Goal: Check status: Check status

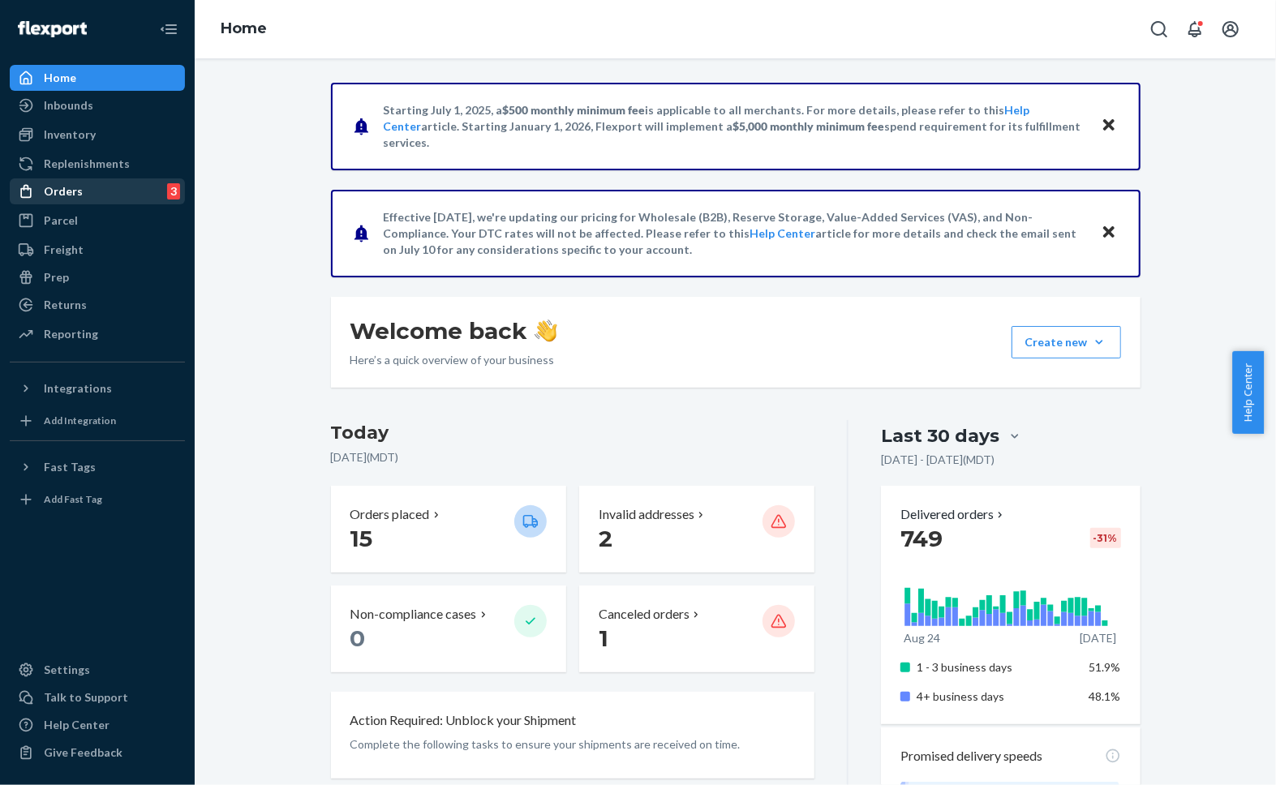
click at [67, 194] on div "Orders" at bounding box center [63, 191] width 39 height 16
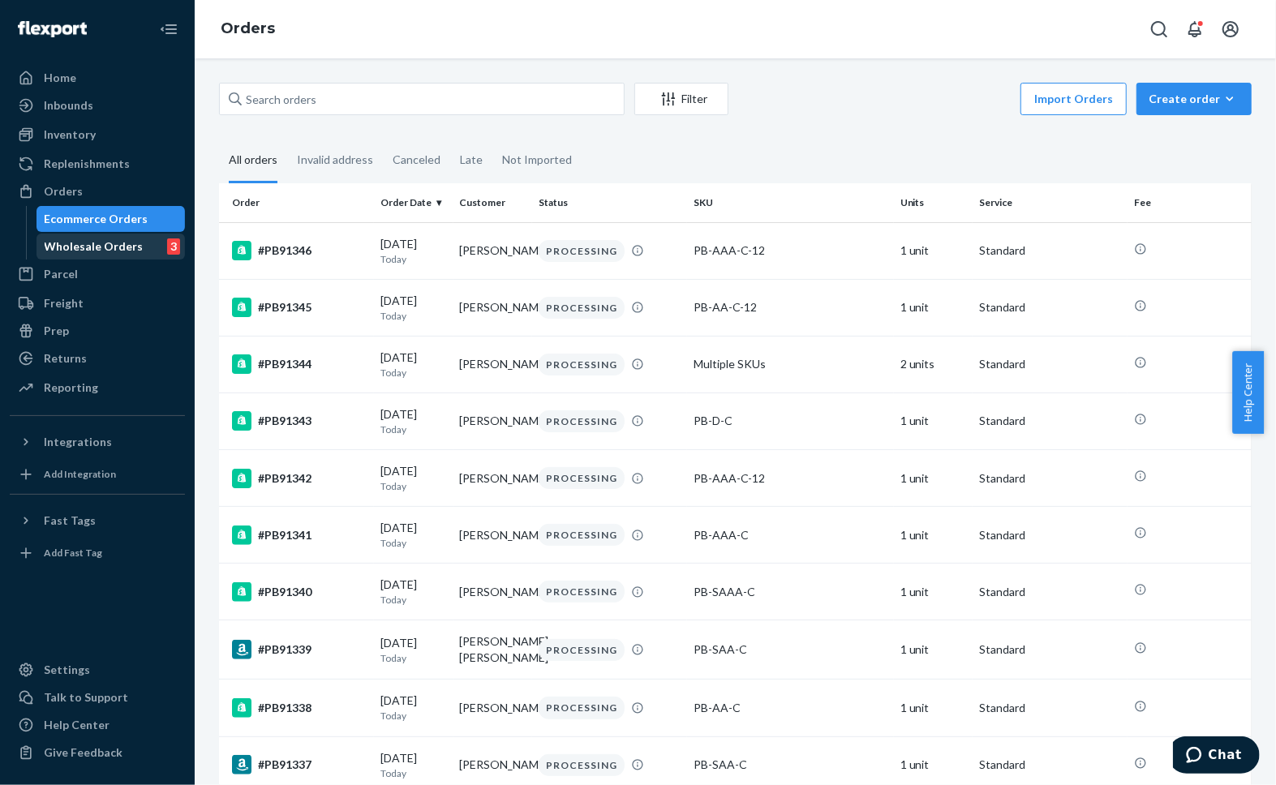
click at [83, 245] on div "Wholesale Orders" at bounding box center [94, 246] width 99 height 16
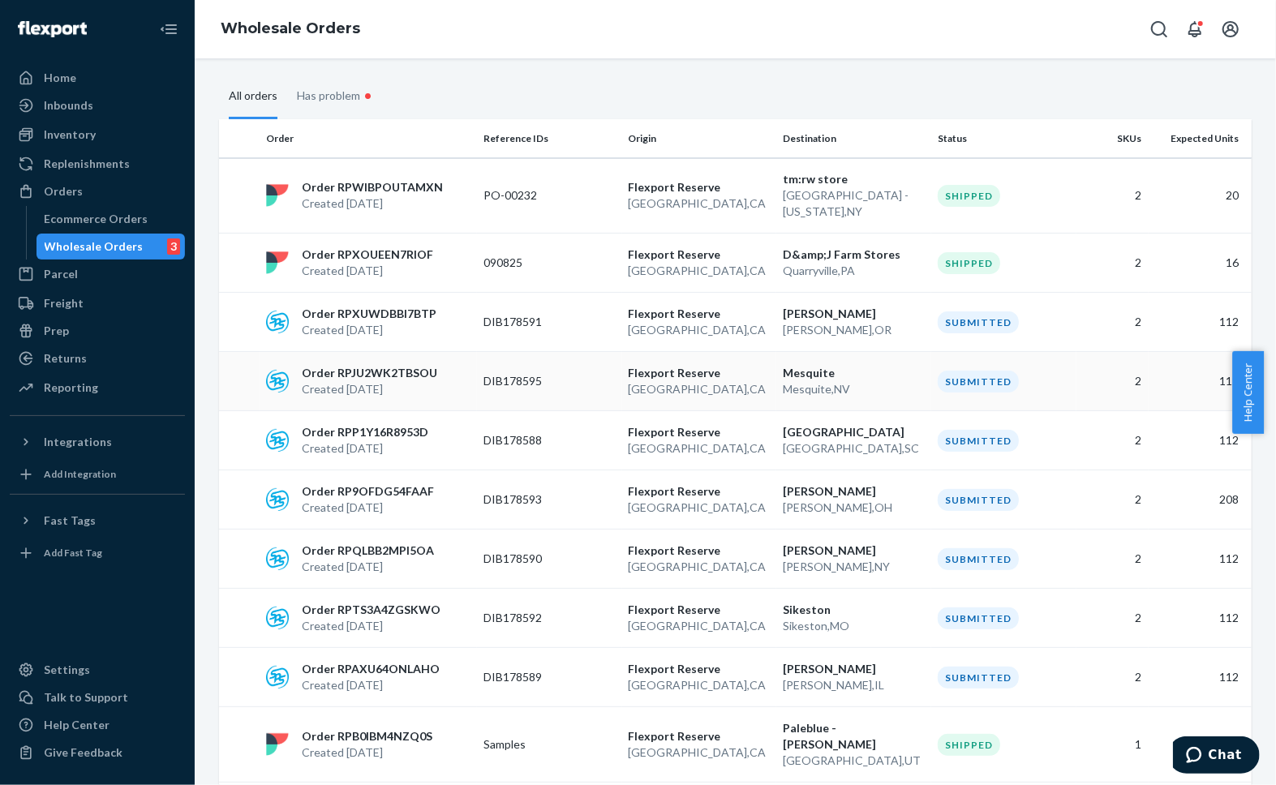
scroll to position [115, 0]
click at [379, 307] on p "Order RPXUWDBBI7BTP" at bounding box center [369, 315] width 135 height 16
